Goal: Obtain resource: Download file/media

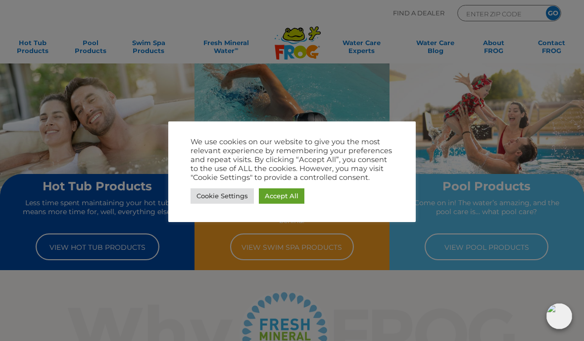
click at [289, 197] on link "Accept All" at bounding box center [282, 195] width 46 height 15
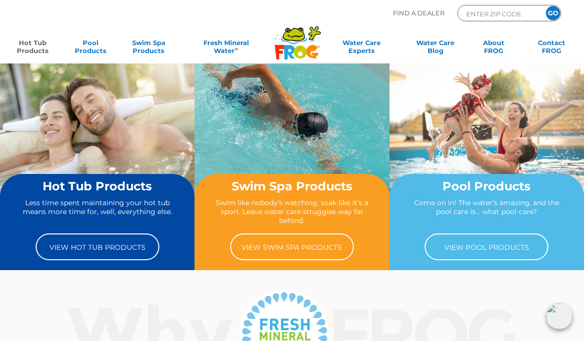
click at [36, 51] on link "Hot Tub Products" at bounding box center [32, 49] width 45 height 20
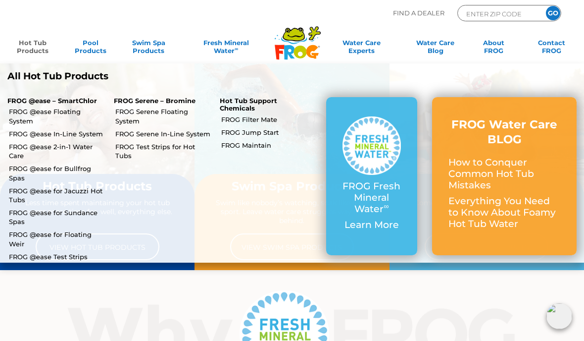
scroll to position [1, 0]
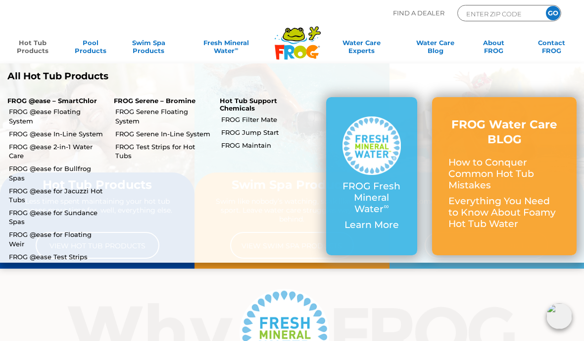
click at [150, 135] on link "FROG Serene In-Line System" at bounding box center [164, 133] width 98 height 9
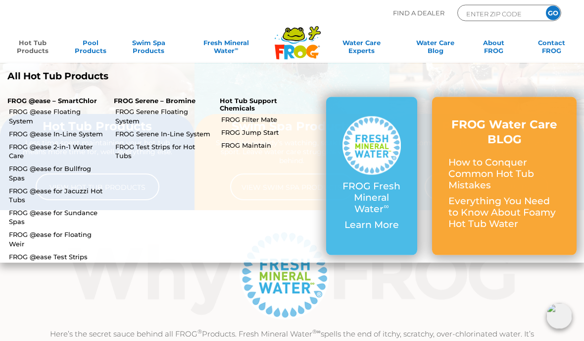
scroll to position [60, 0]
click at [25, 164] on link "FROG @ease for Bullfrog Spas" at bounding box center [58, 173] width 98 height 18
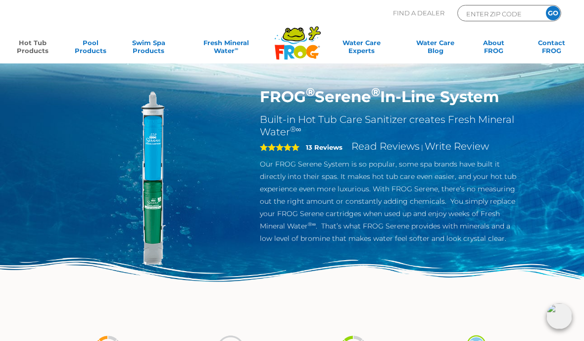
scroll to position [10, 0]
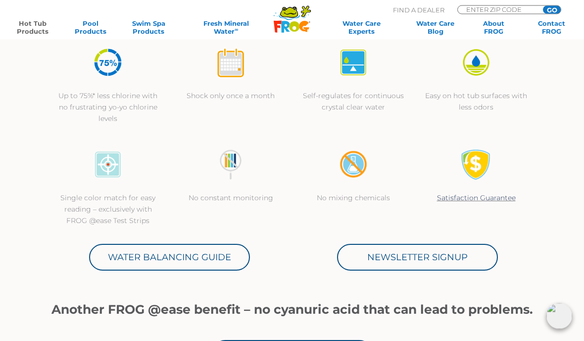
scroll to position [300, 0]
click at [161, 257] on link "Water Balancing Guide" at bounding box center [169, 257] width 161 height 27
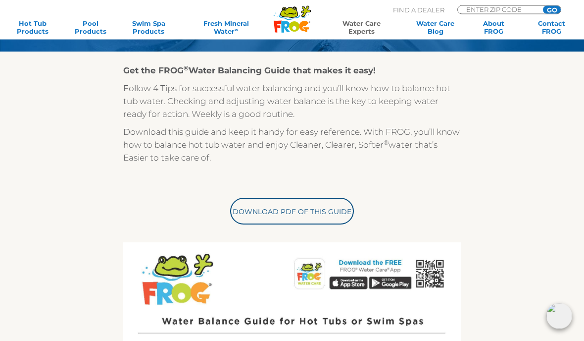
scroll to position [192, 0]
click at [268, 209] on link "Download PDF of this Guide" at bounding box center [292, 211] width 124 height 27
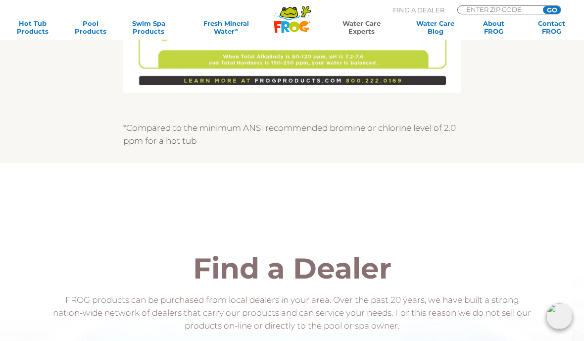
scroll to position [777, 0]
